Goal: Check status: Check status

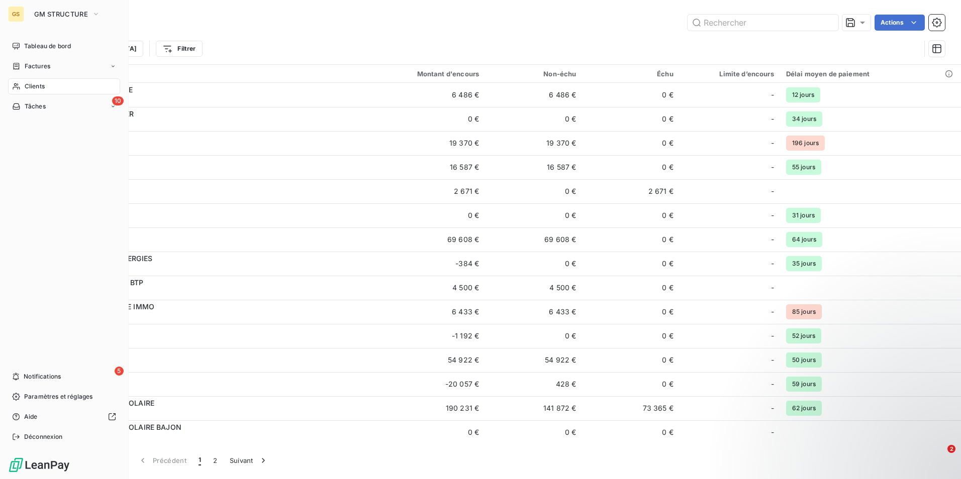
click at [10, 18] on div "GS" at bounding box center [16, 14] width 16 height 16
click at [95, 12] on icon "button" at bounding box center [96, 14] width 8 height 10
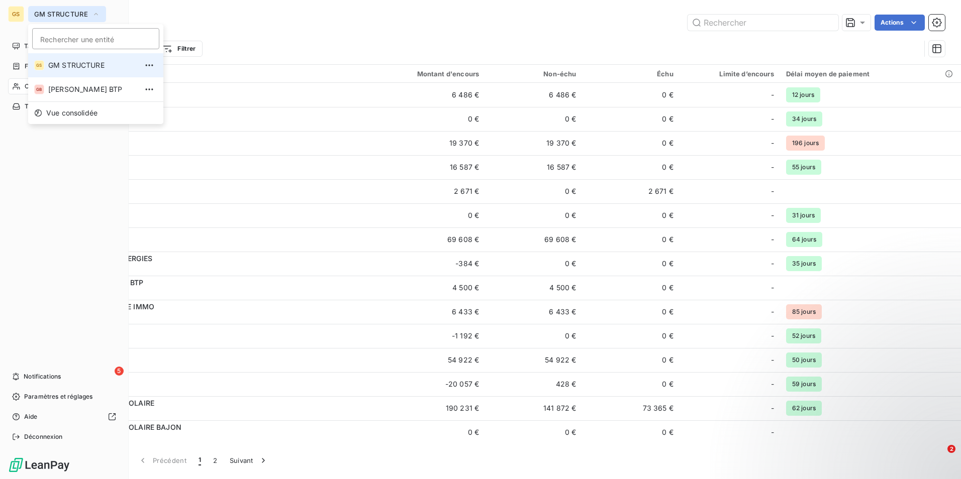
click at [79, 67] on span "GM STRUCTURE" at bounding box center [92, 65] width 89 height 10
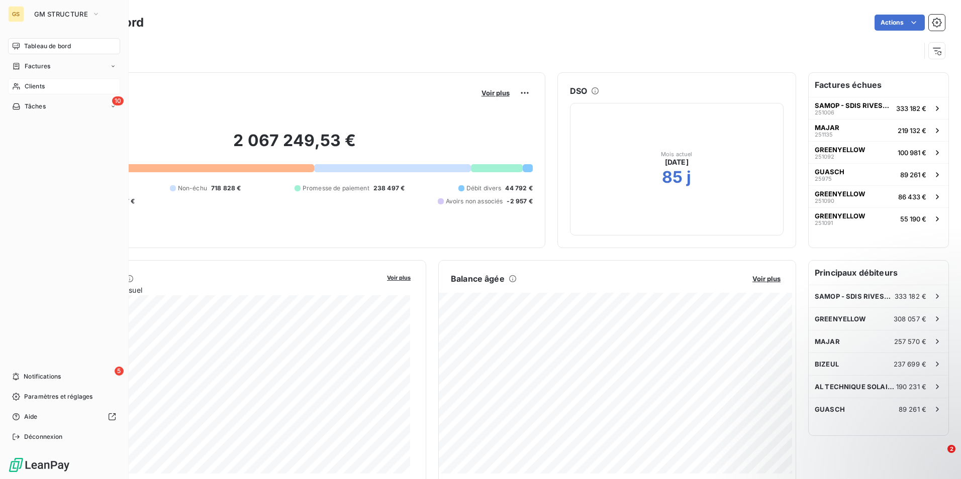
click at [19, 85] on icon at bounding box center [16, 86] width 9 height 8
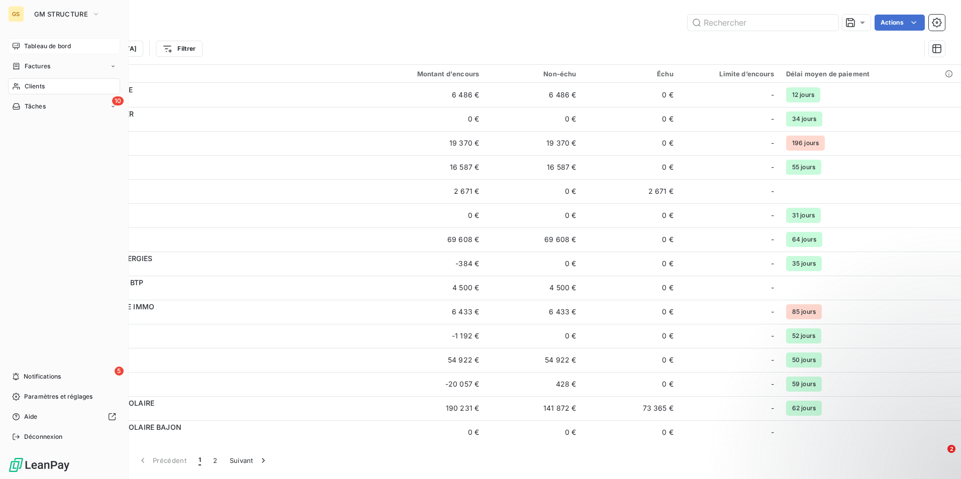
click at [51, 46] on span "Tableau de bord" at bounding box center [47, 46] width 47 height 9
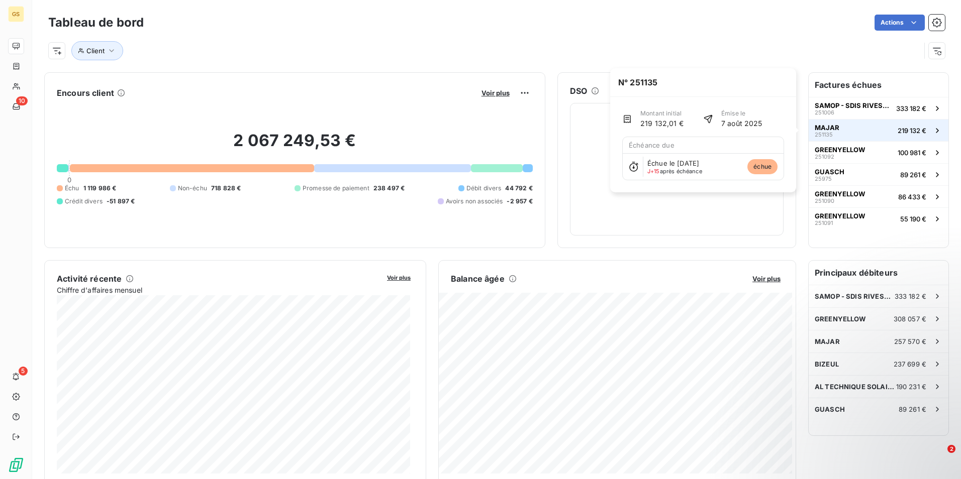
click at [897, 127] on span "219 132 €" at bounding box center [911, 131] width 29 height 8
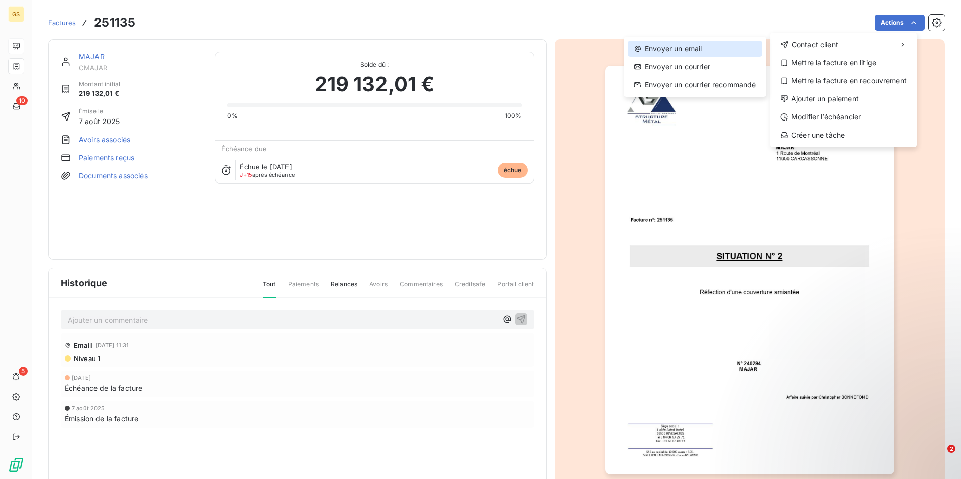
click at [715, 49] on div "Envoyer un email" at bounding box center [695, 49] width 135 height 16
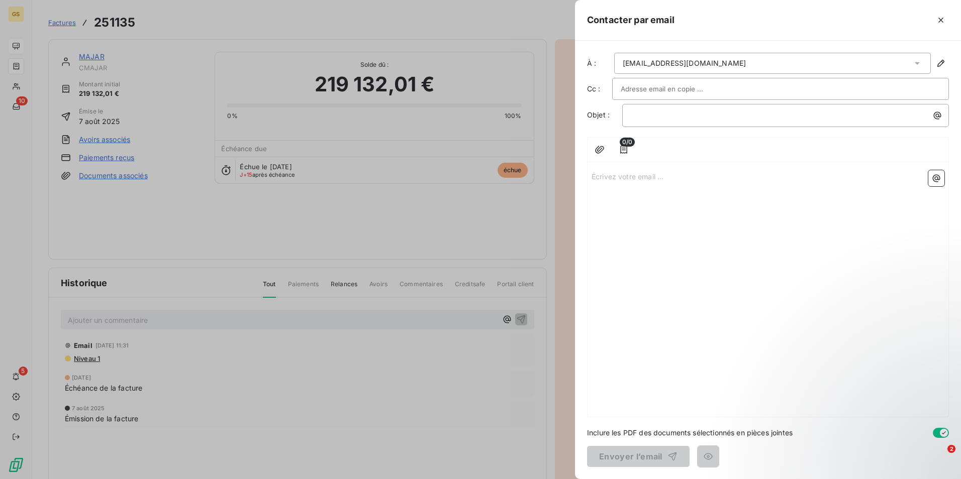
click at [690, 85] on input "text" at bounding box center [675, 88] width 108 height 15
type input "t"
click at [685, 112] on p "﻿" at bounding box center [788, 116] width 315 height 12
click at [942, 22] on icon "button" at bounding box center [940, 20] width 5 height 5
